Goal: Book appointment/travel/reservation

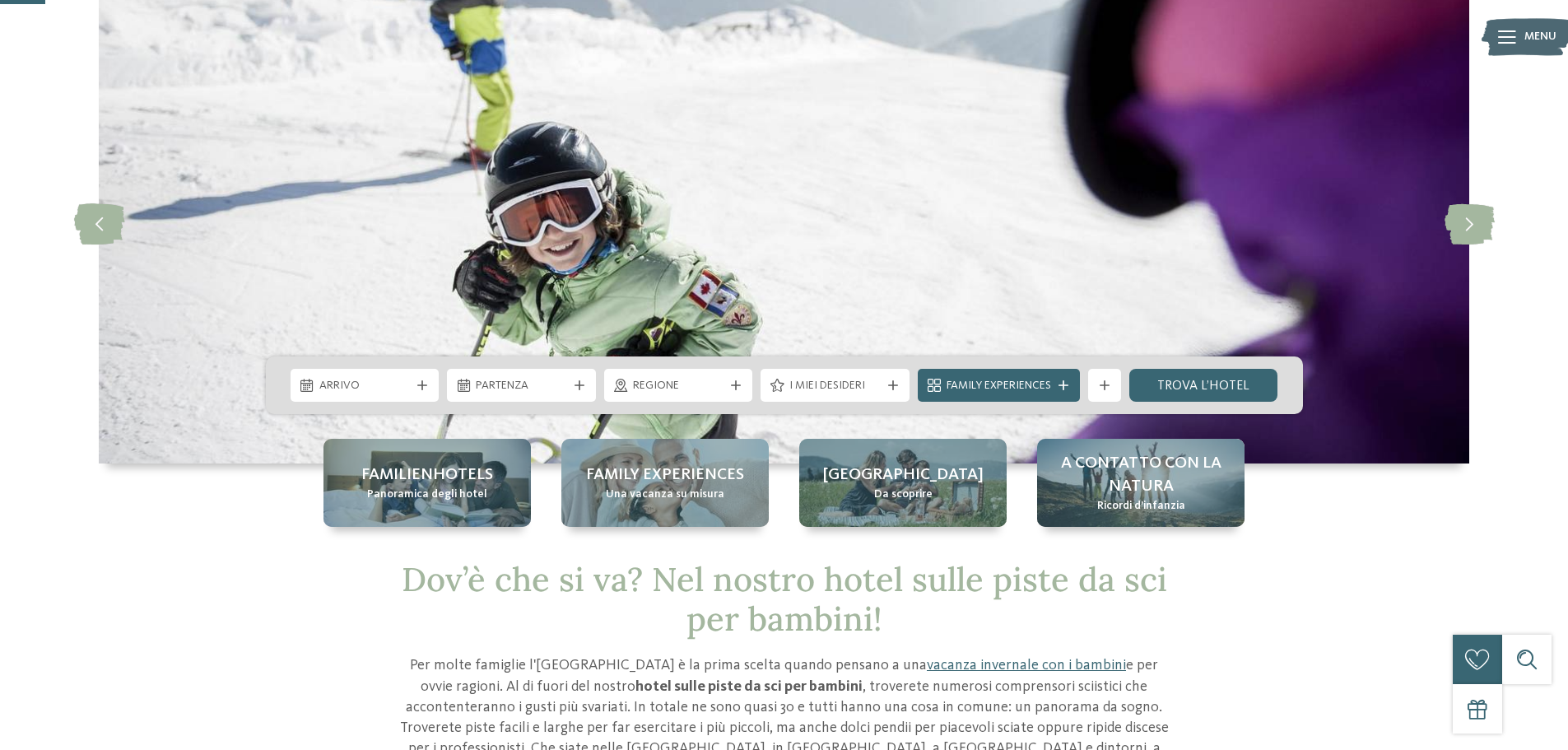
scroll to position [82, 0]
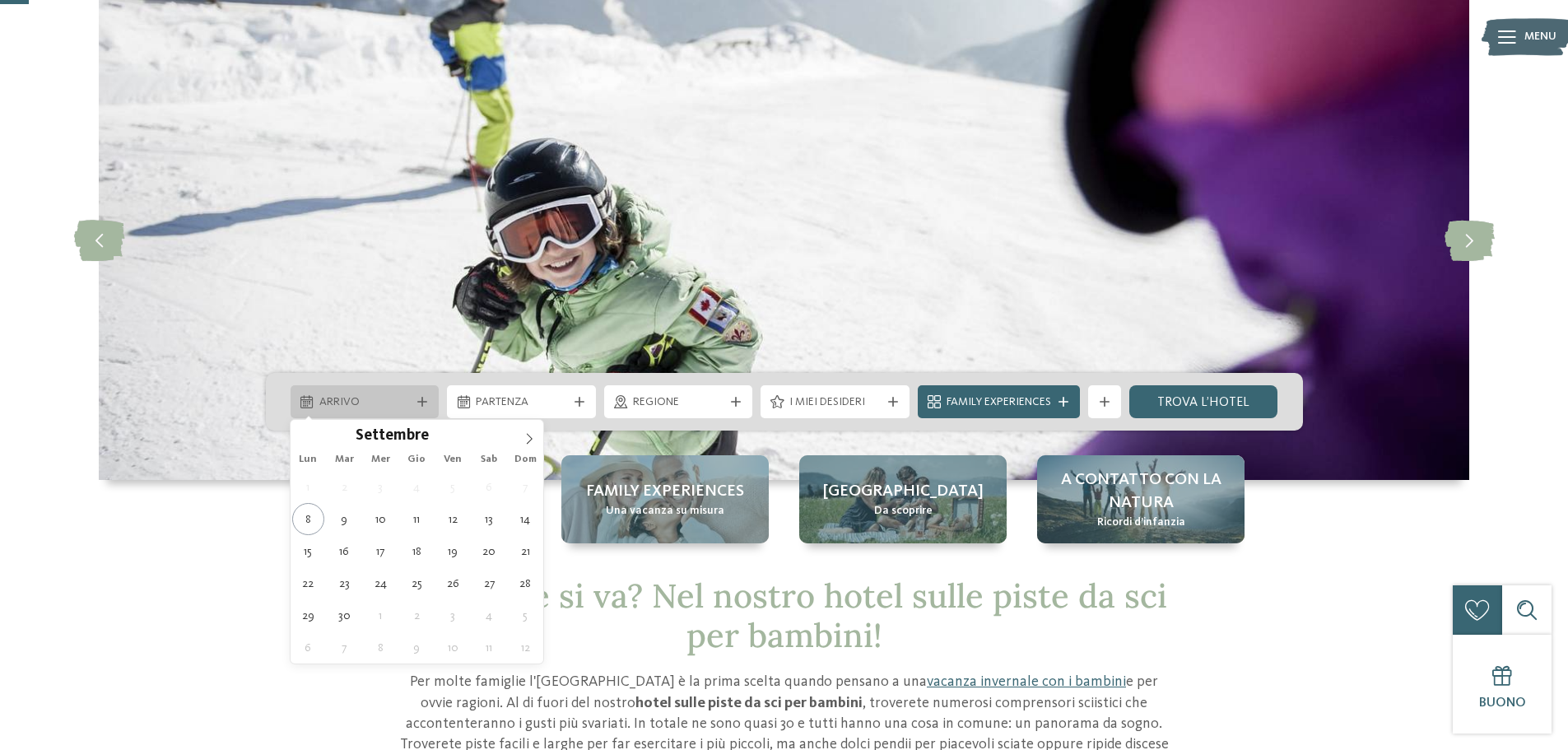
click at [342, 395] on span "Arrivo" at bounding box center [365, 402] width 92 height 16
click at [519, 434] on span at bounding box center [529, 434] width 28 height 28
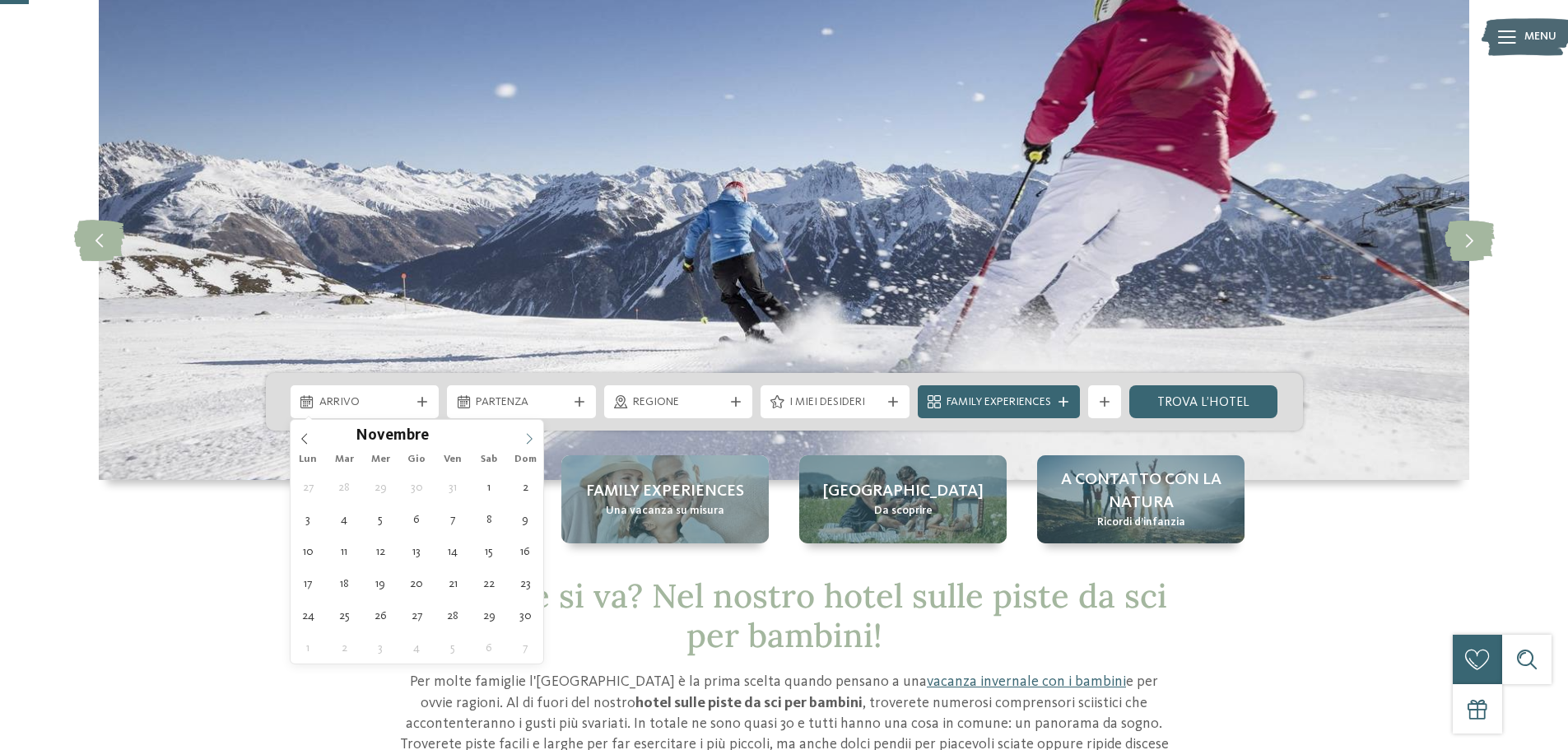
click at [522, 434] on span at bounding box center [529, 434] width 28 height 28
type input "****"
click at [522, 434] on span at bounding box center [529, 434] width 28 height 28
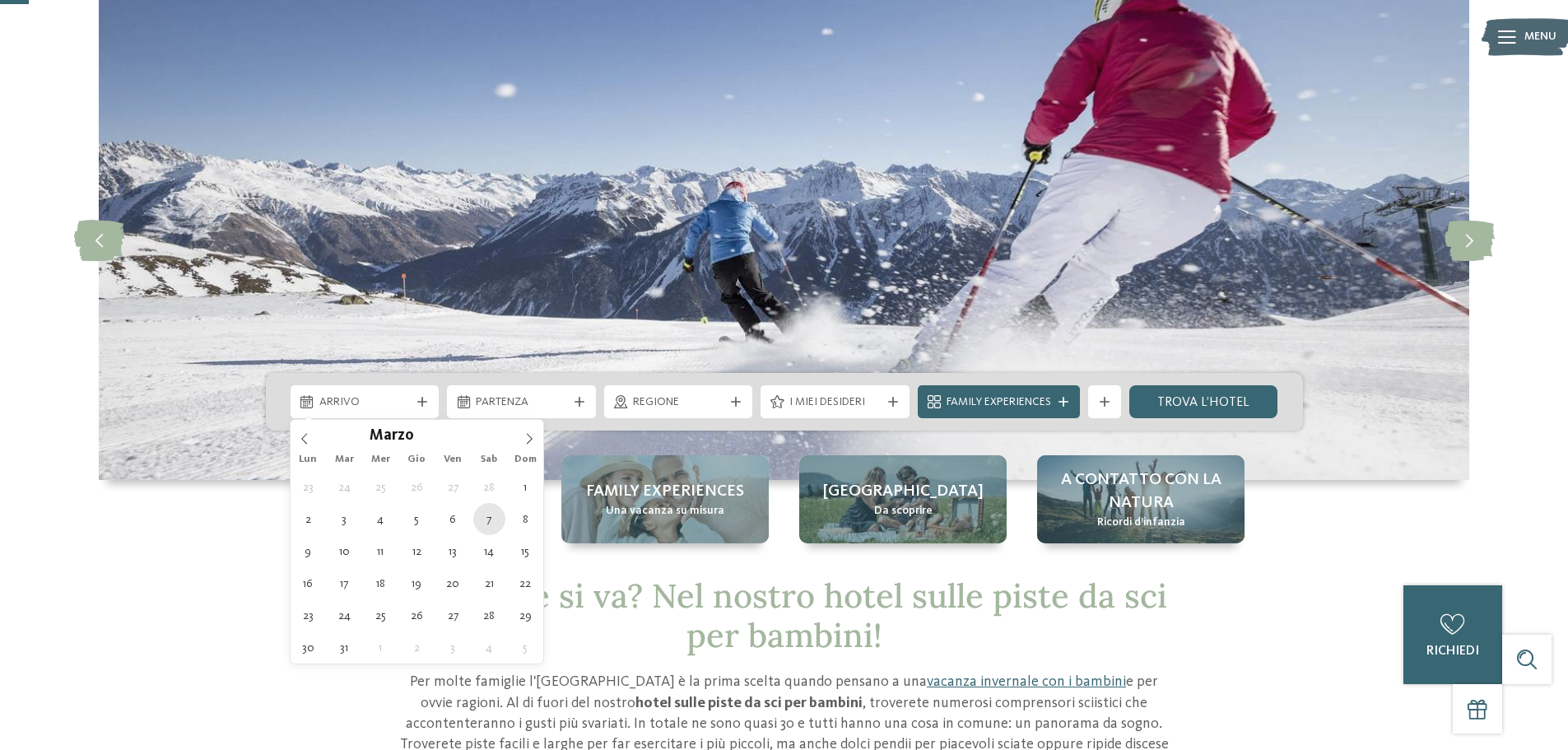
type div "[DATE]"
type input "****"
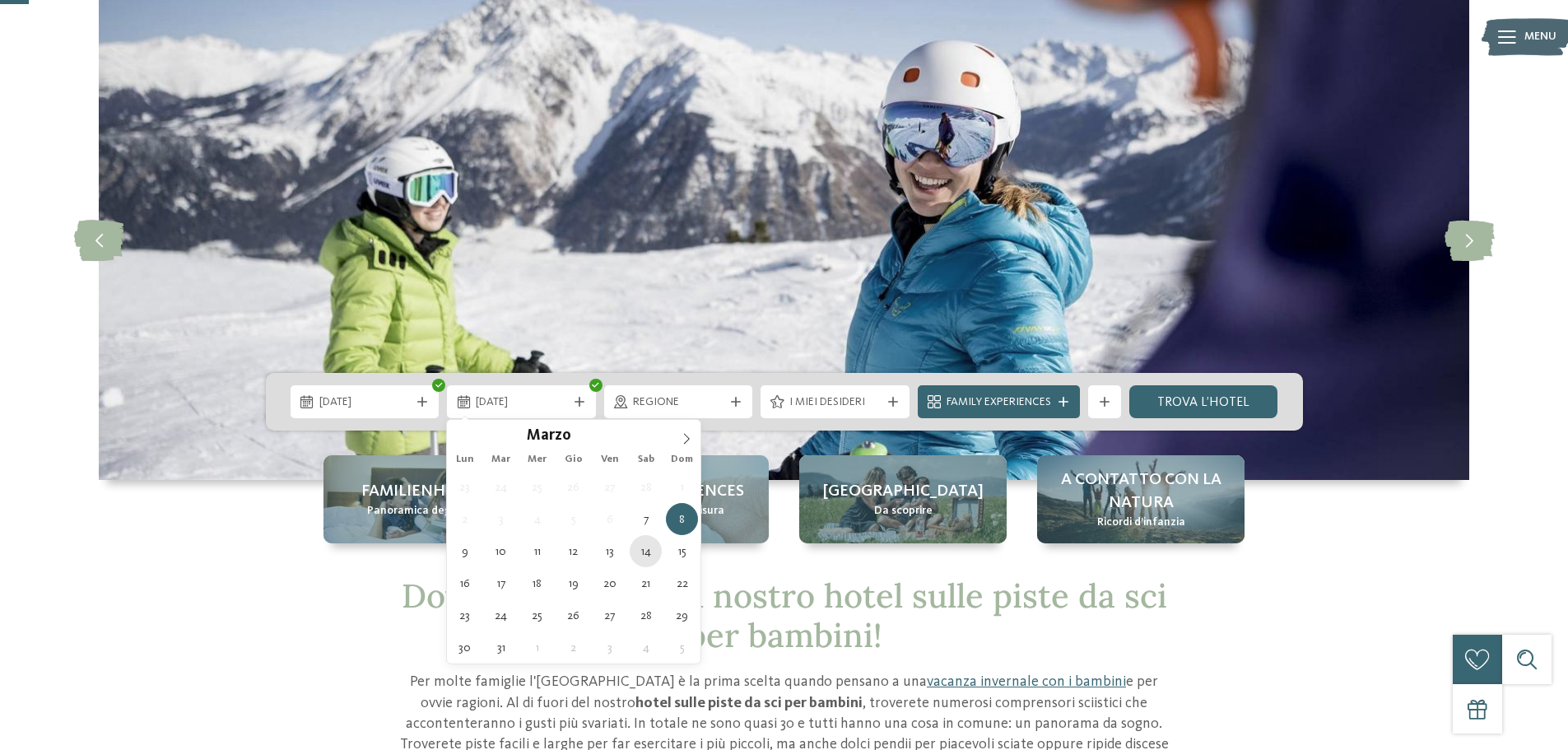
type div "[DATE]"
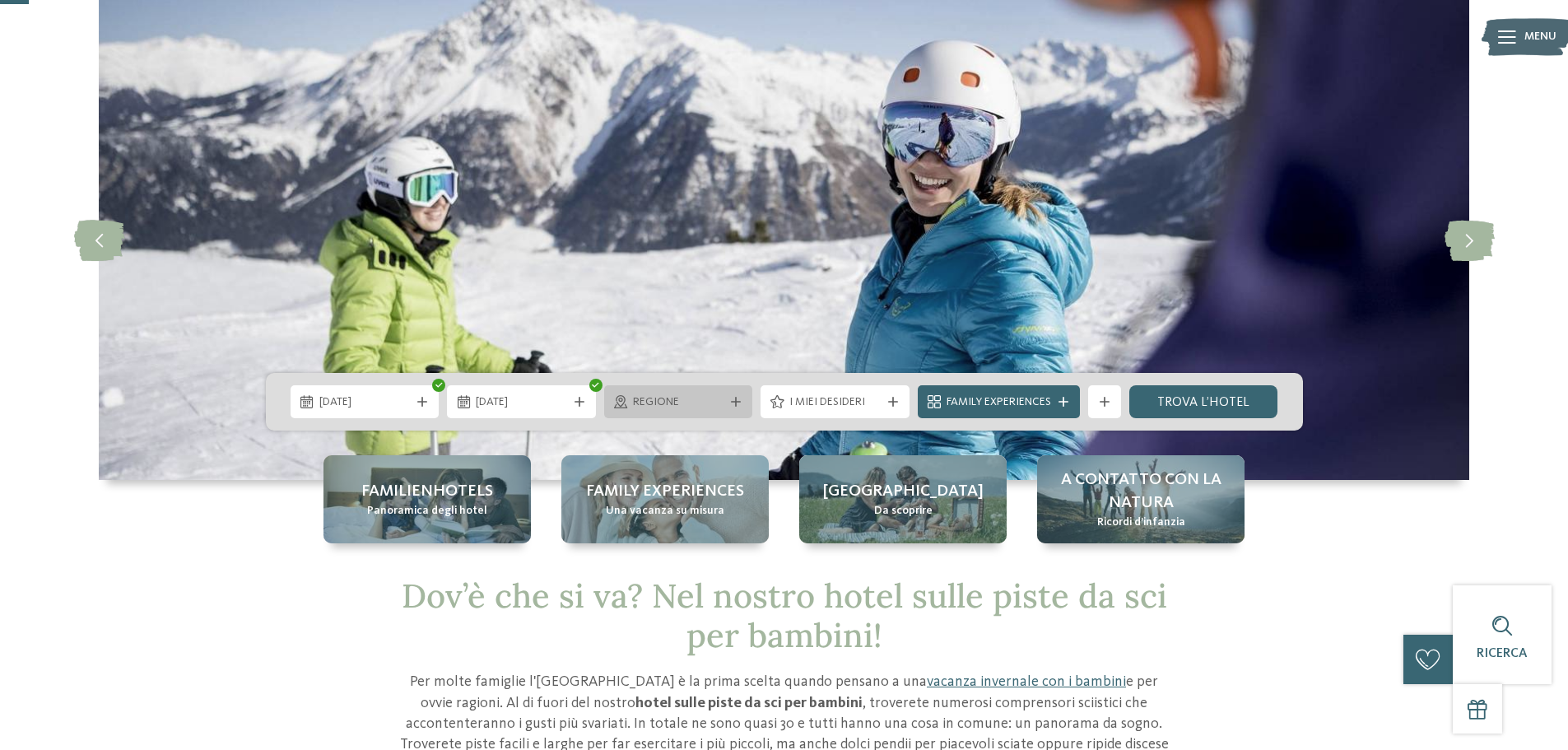
click at [701, 406] on span "Regione" at bounding box center [679, 402] width 92 height 16
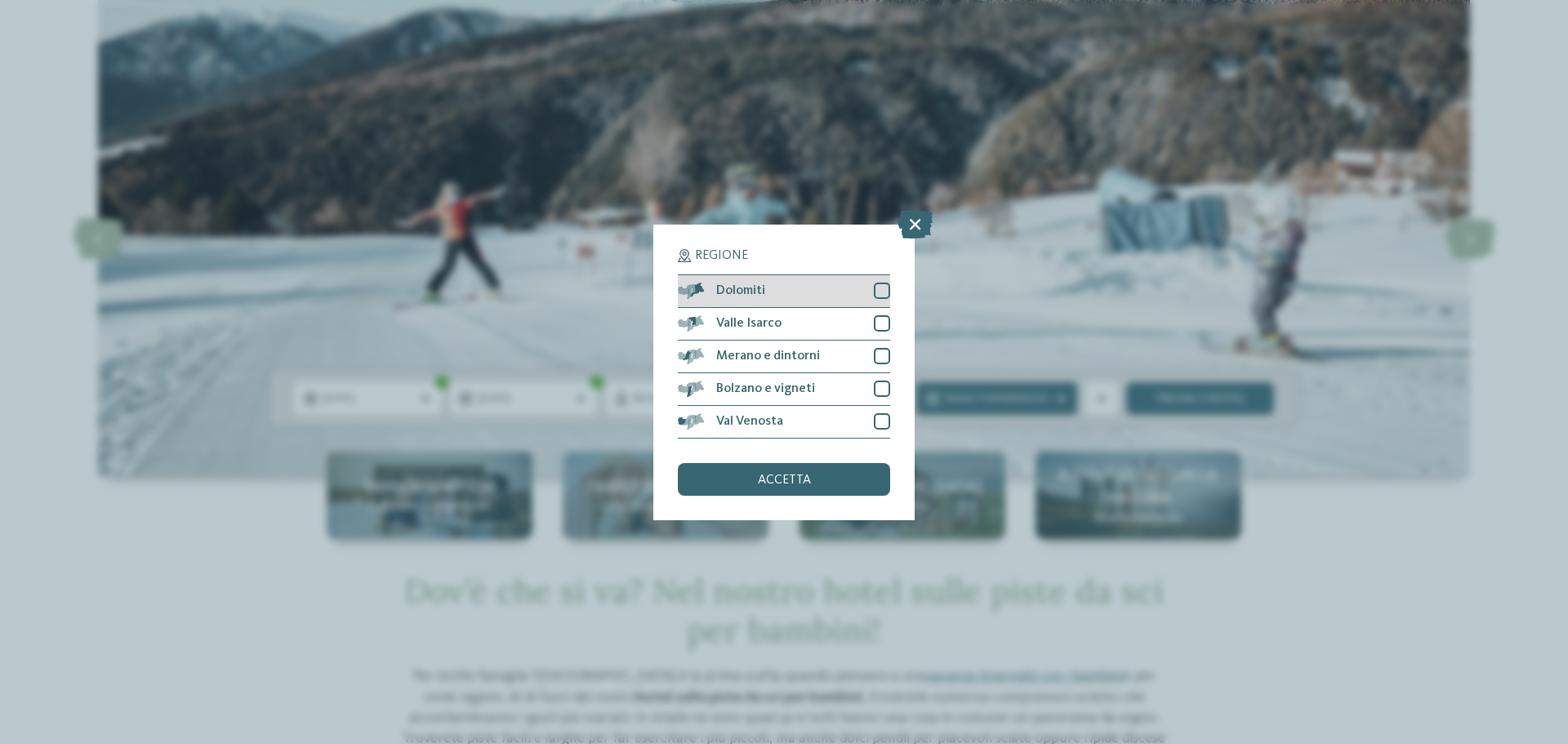
click at [877, 292] on div at bounding box center [881, 290] width 16 height 16
click at [878, 390] on div at bounding box center [881, 388] width 16 height 16
click at [880, 354] on div at bounding box center [881, 356] width 16 height 16
click at [881, 326] on div at bounding box center [881, 323] width 16 height 16
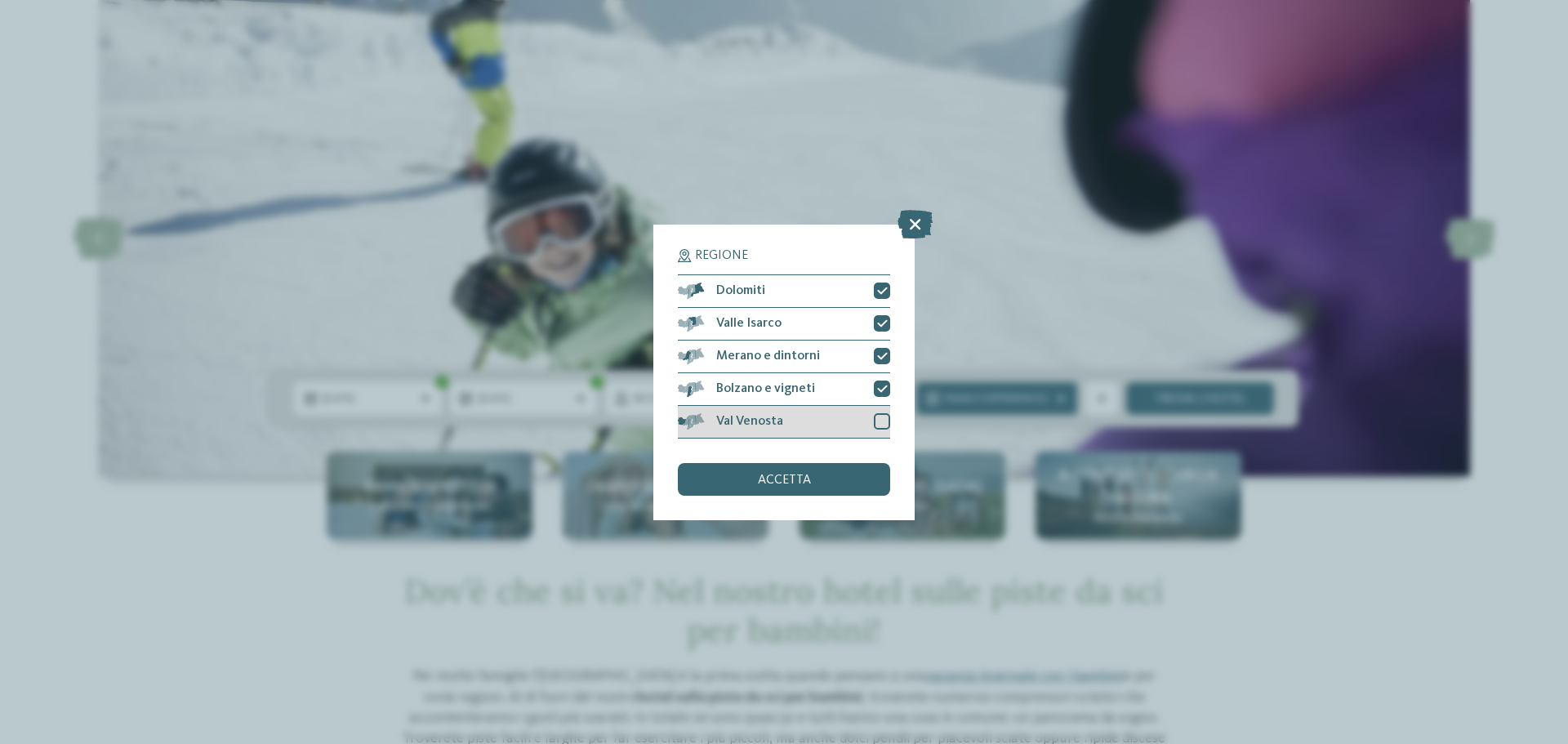
click at [883, 418] on div at bounding box center [881, 421] width 16 height 16
click at [812, 480] on div "accetta" at bounding box center [784, 479] width 212 height 33
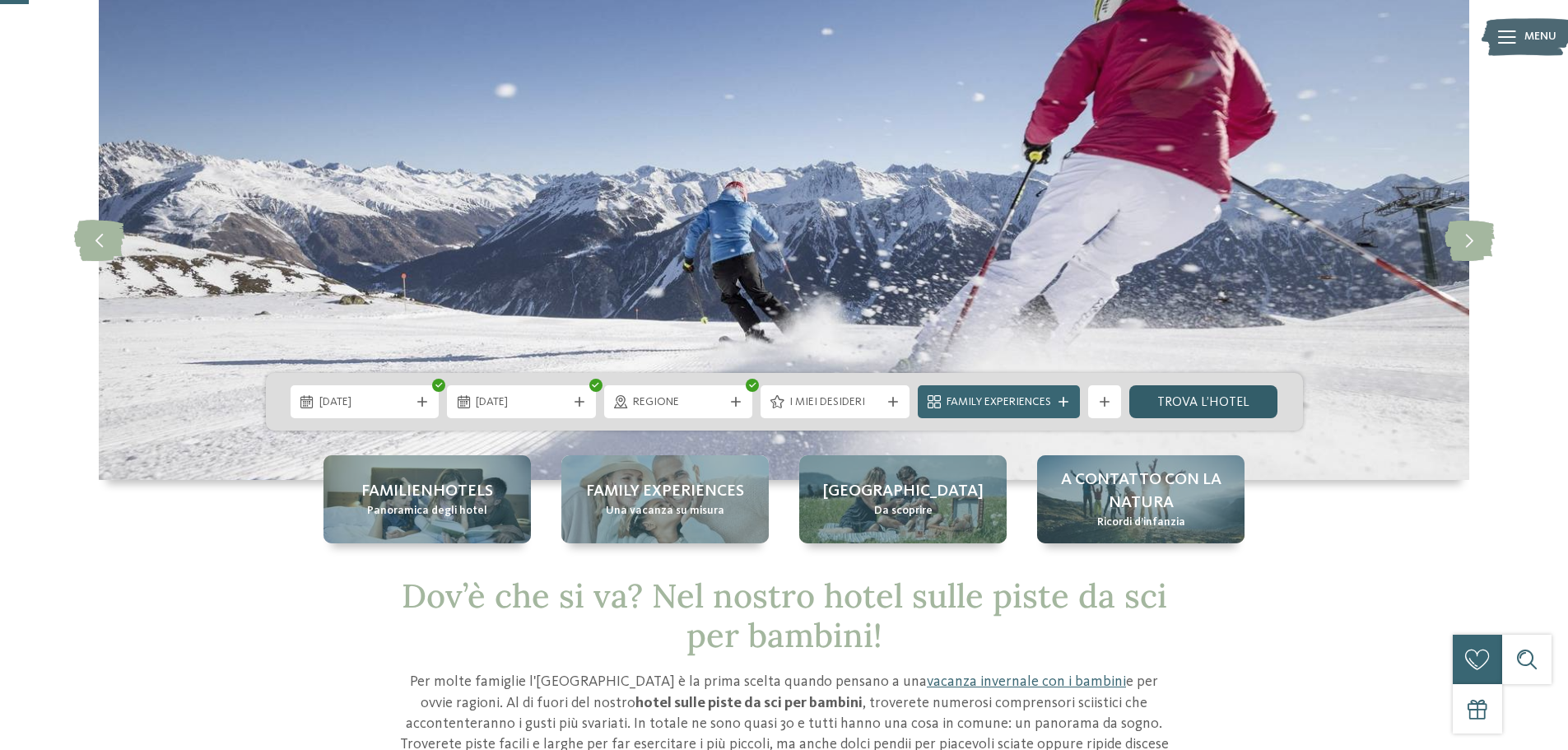
click at [1191, 403] on link "trova l’hotel" at bounding box center [1203, 401] width 149 height 33
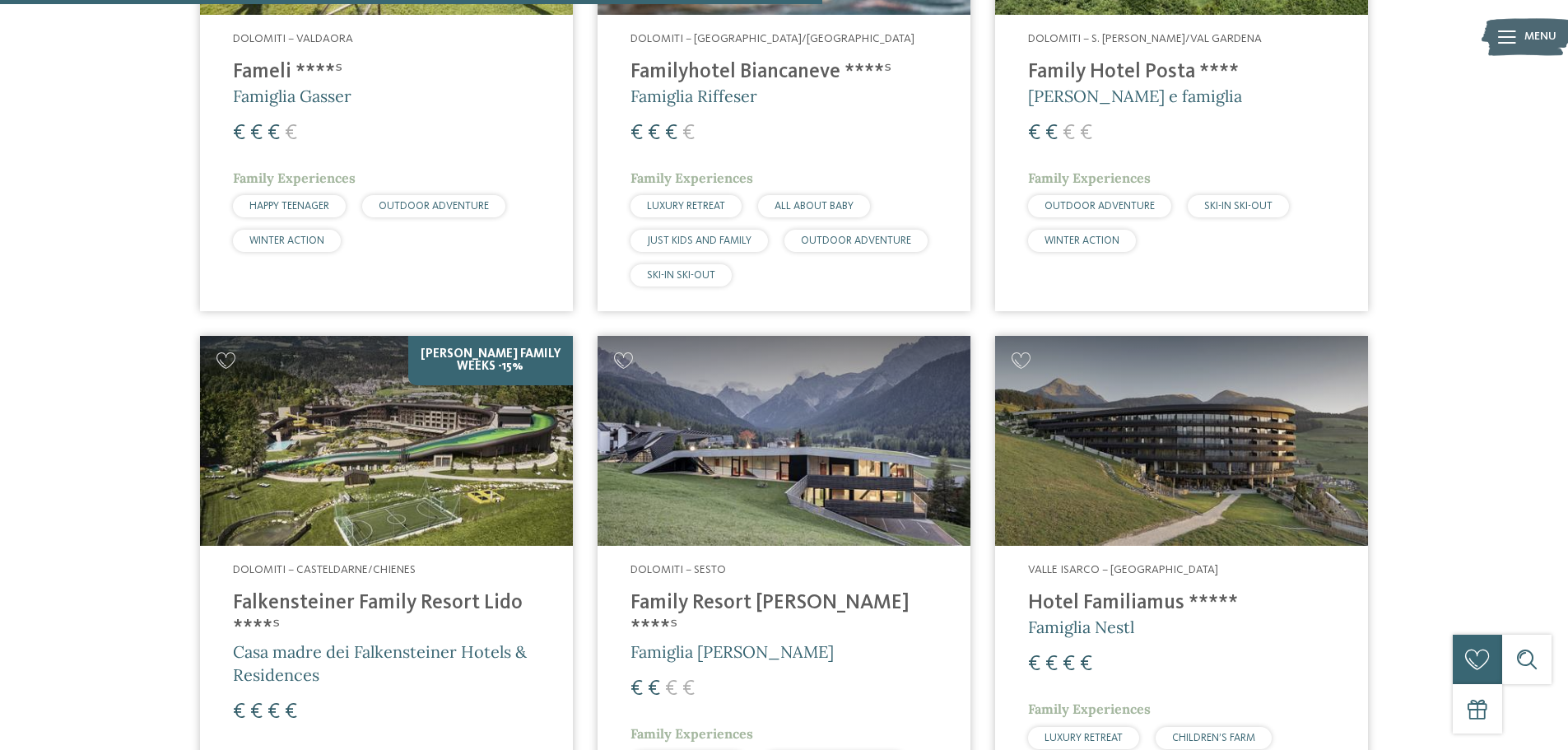
scroll to position [1940, 0]
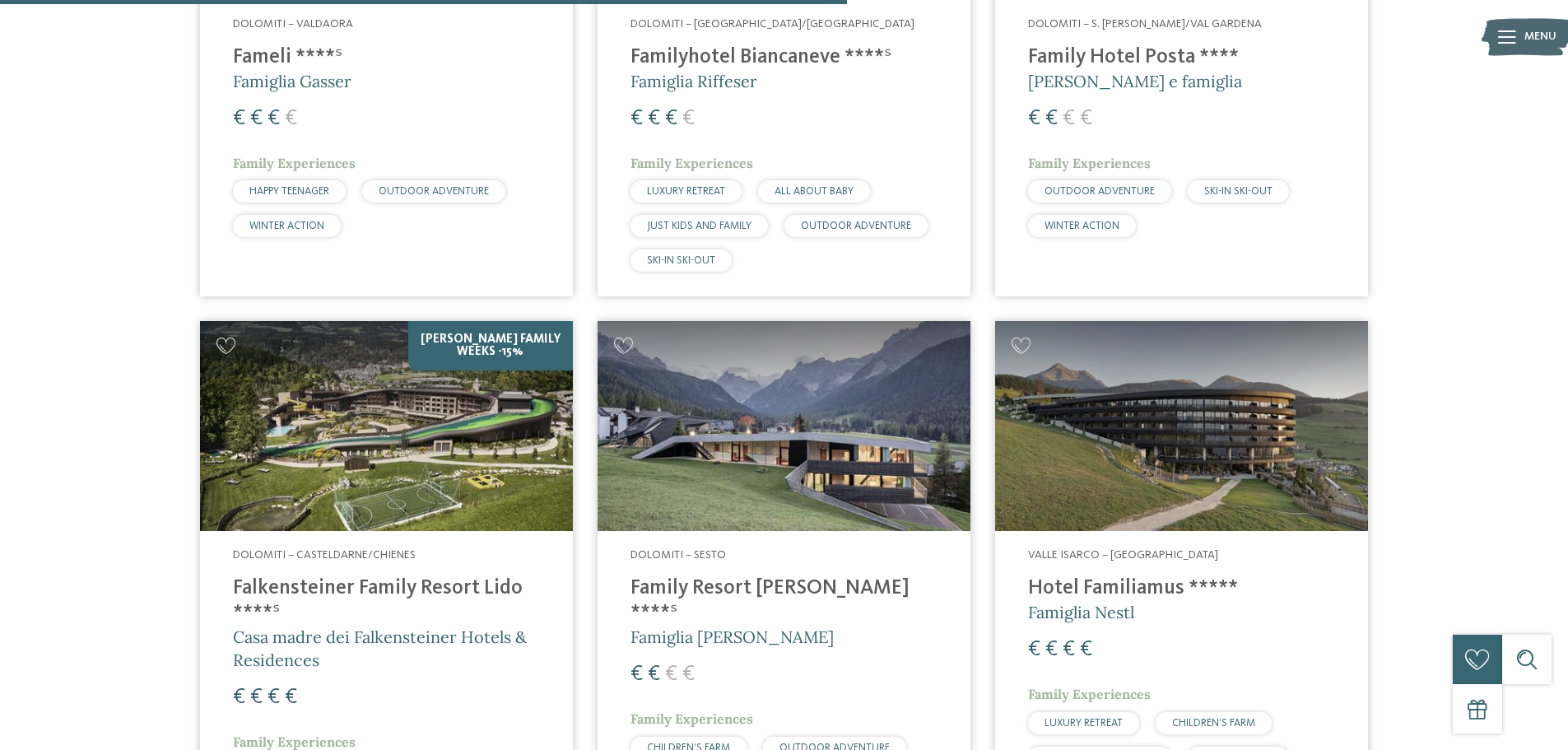
click at [387, 451] on img at bounding box center [386, 426] width 373 height 210
click at [383, 585] on h4 "Falkensteiner Family Resort Lido ****ˢ" at bounding box center [386, 601] width 307 height 49
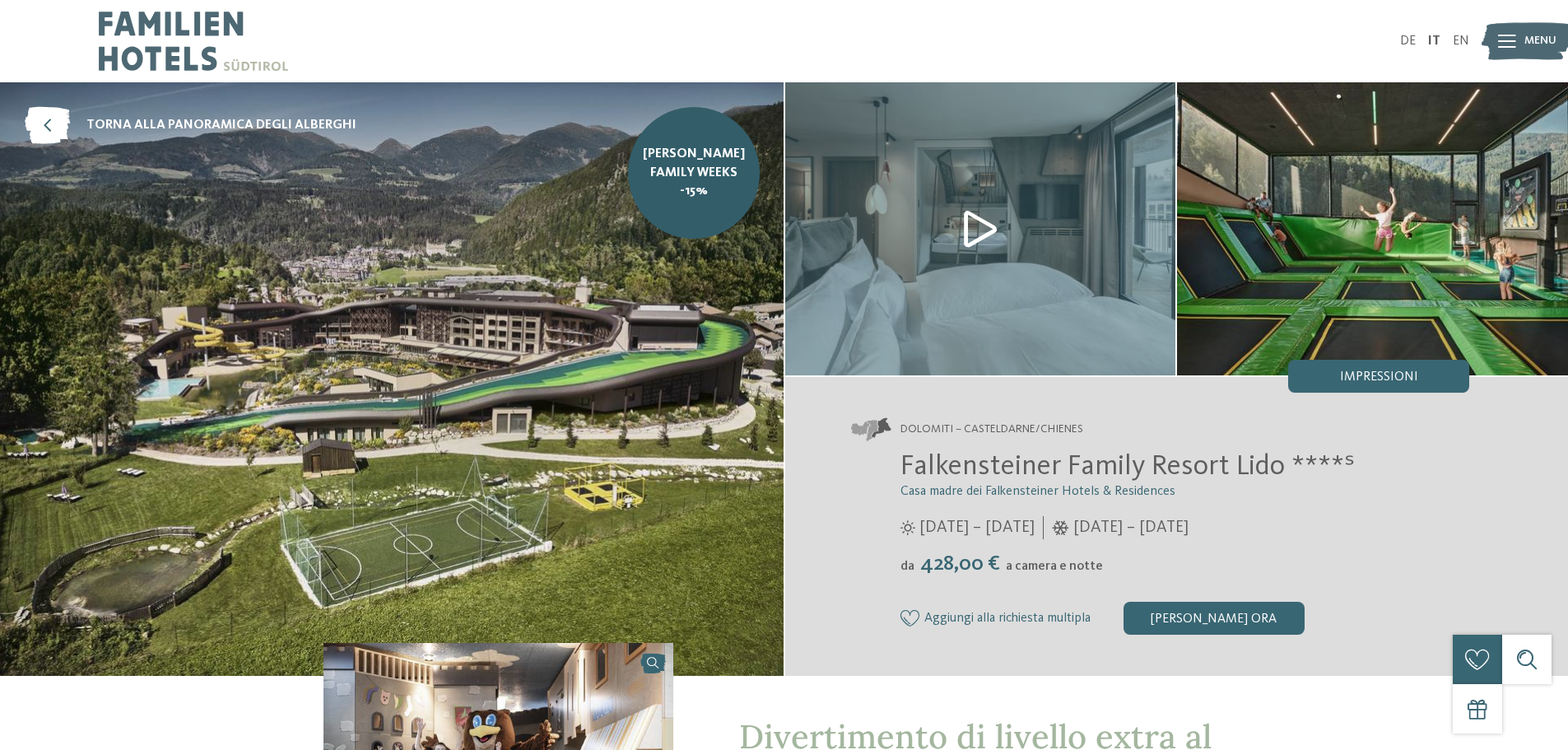
click at [377, 361] on img at bounding box center [392, 379] width 784 height 594
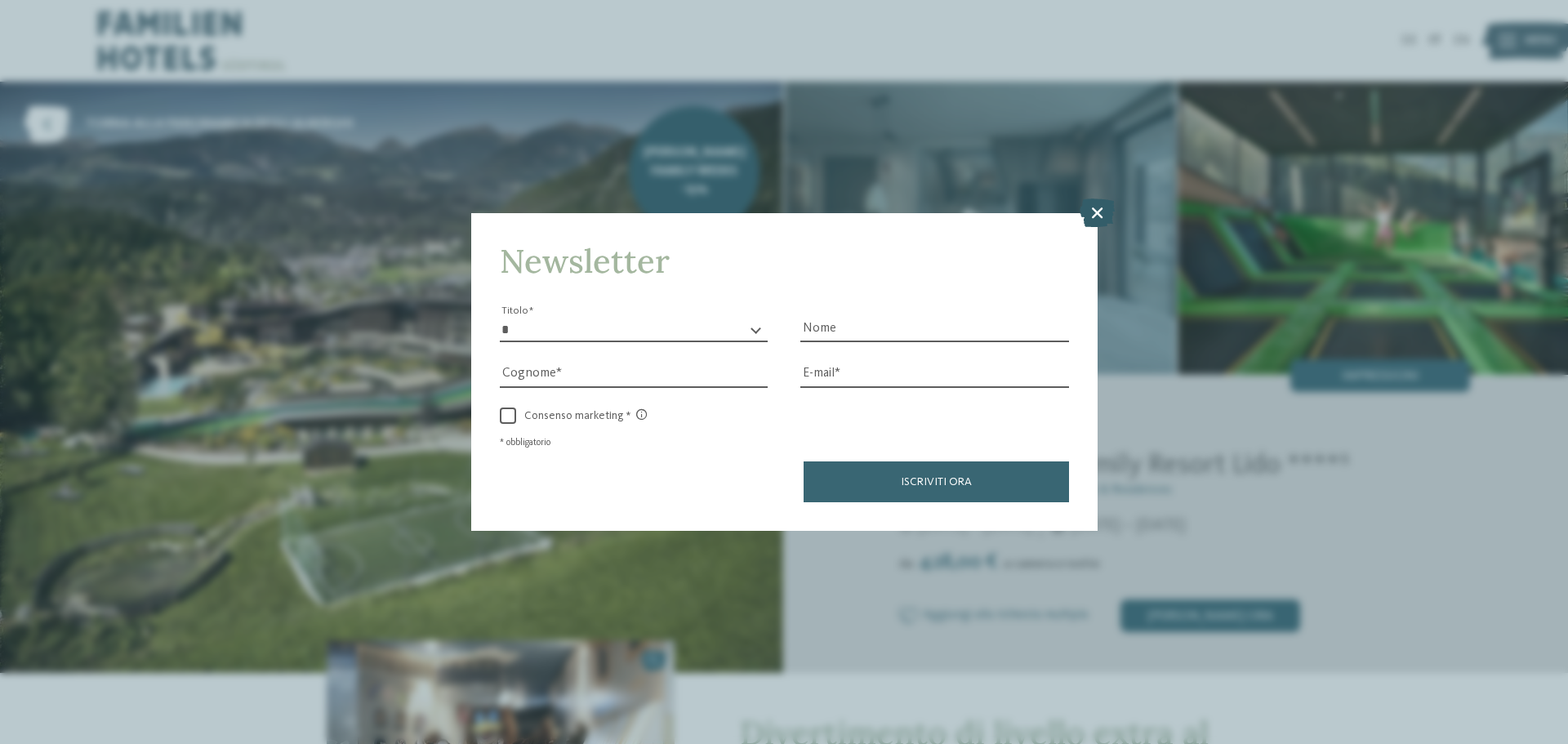
click at [1088, 218] on icon at bounding box center [1098, 213] width 35 height 29
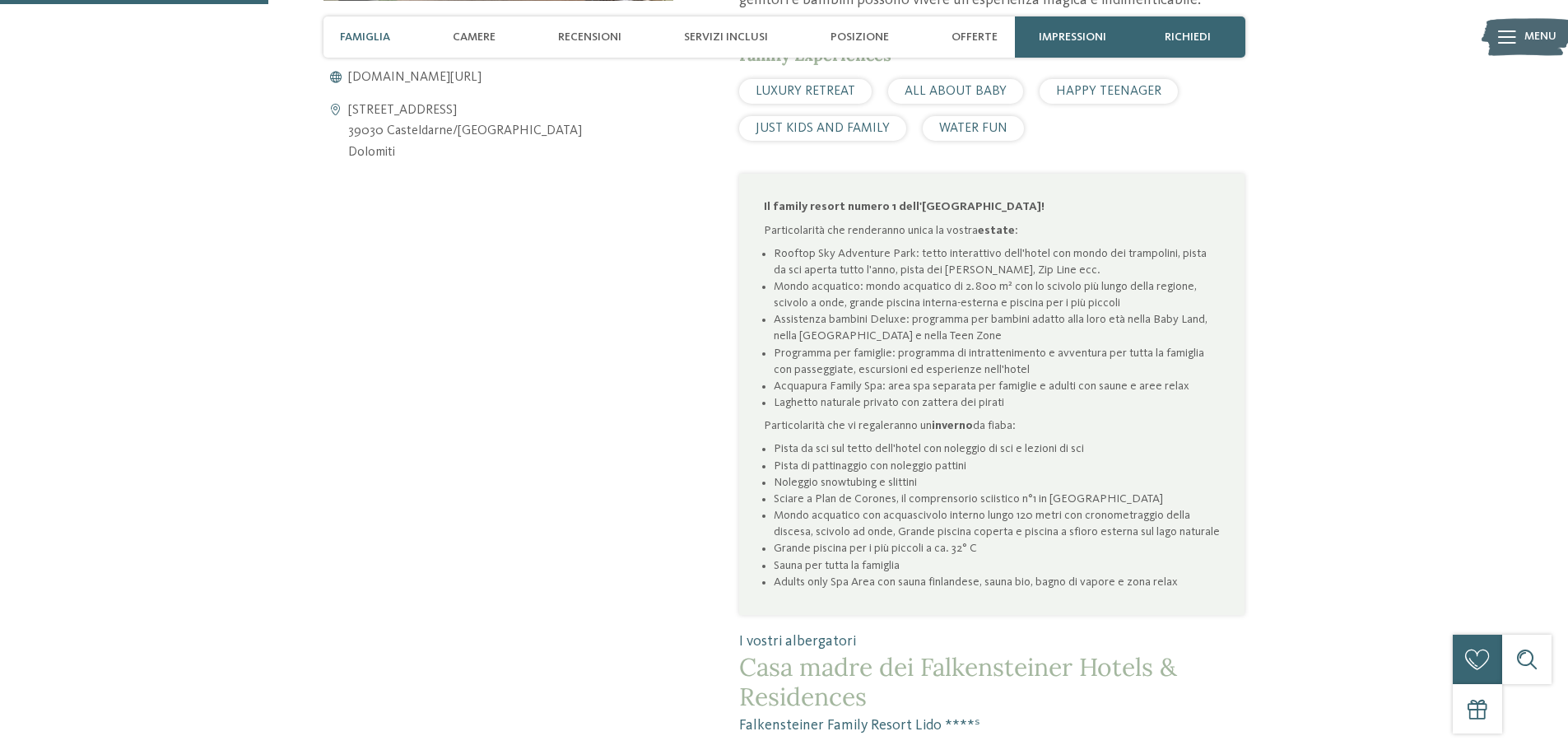
scroll to position [1318, 0]
